Goal: Transaction & Acquisition: Book appointment/travel/reservation

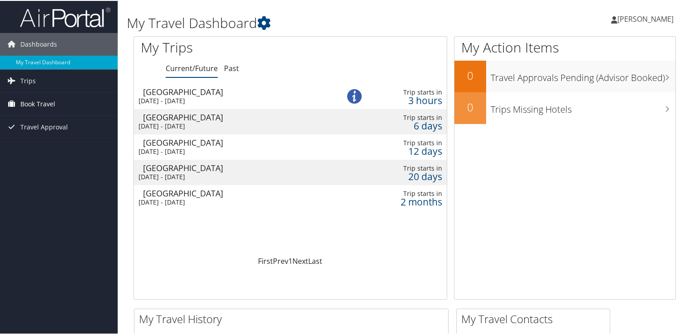
click at [35, 102] on span "Book Travel" at bounding box center [37, 103] width 35 height 23
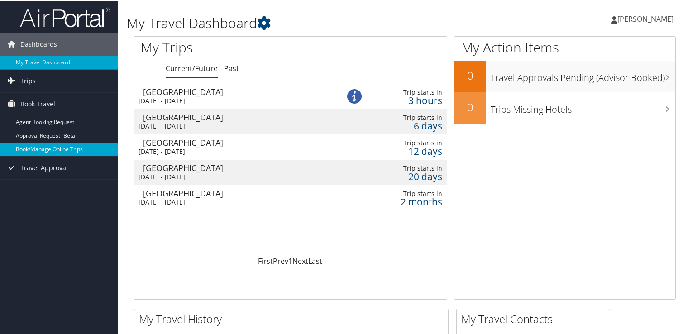
click at [37, 145] on link "Book/Manage Online Trips" at bounding box center [59, 149] width 118 height 14
click at [43, 145] on link "Book/Manage Online Trips" at bounding box center [59, 149] width 118 height 14
click at [637, 19] on span "[PERSON_NAME]" at bounding box center [646, 18] width 56 height 10
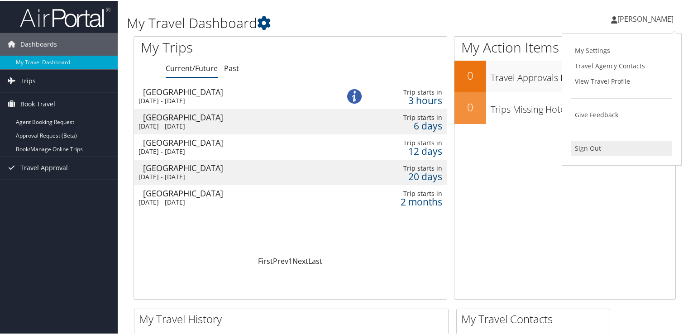
click at [582, 149] on link "Sign Out" at bounding box center [622, 147] width 101 height 15
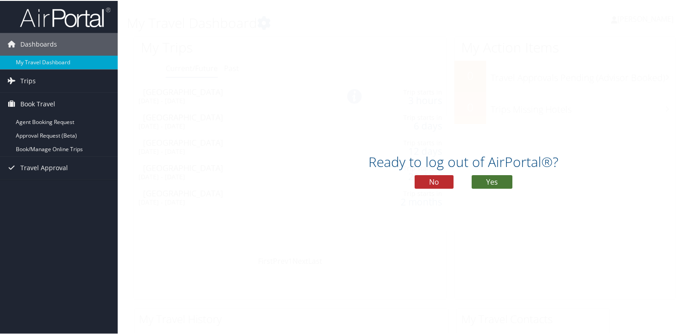
click at [490, 180] on button "Yes" at bounding box center [492, 181] width 41 height 14
